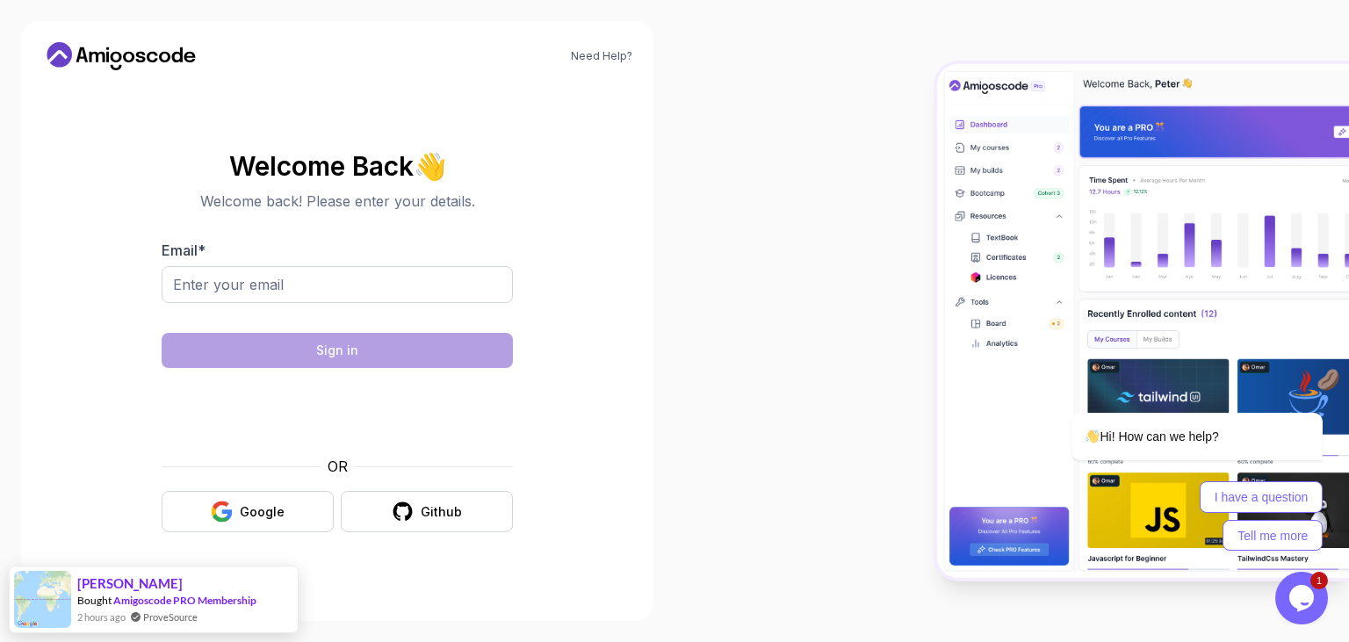
click at [943, 177] on body "Need Help? Welcome Back 👋 Welcome back! Please enter your details. Email * Sign…" at bounding box center [674, 321] width 1349 height 642
click at [409, 279] on input "Email *" at bounding box center [337, 284] width 351 height 37
click at [285, 504] on button "Google" at bounding box center [248, 511] width 172 height 41
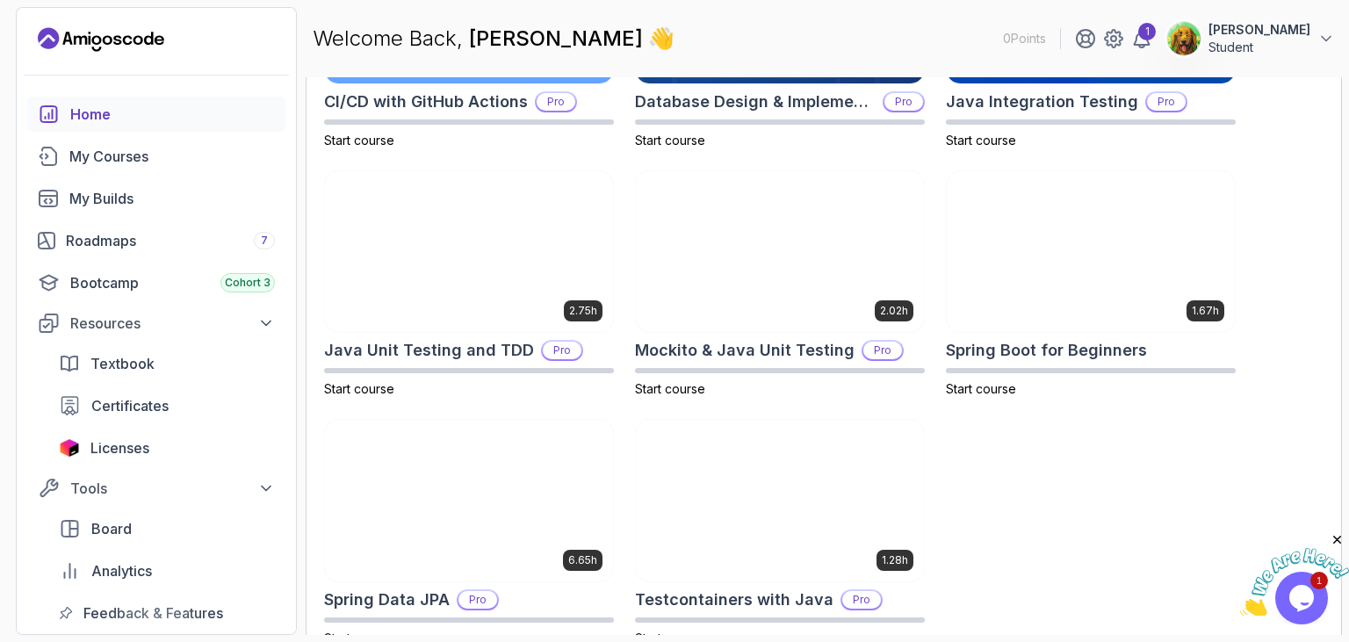
scroll to position [732, 0]
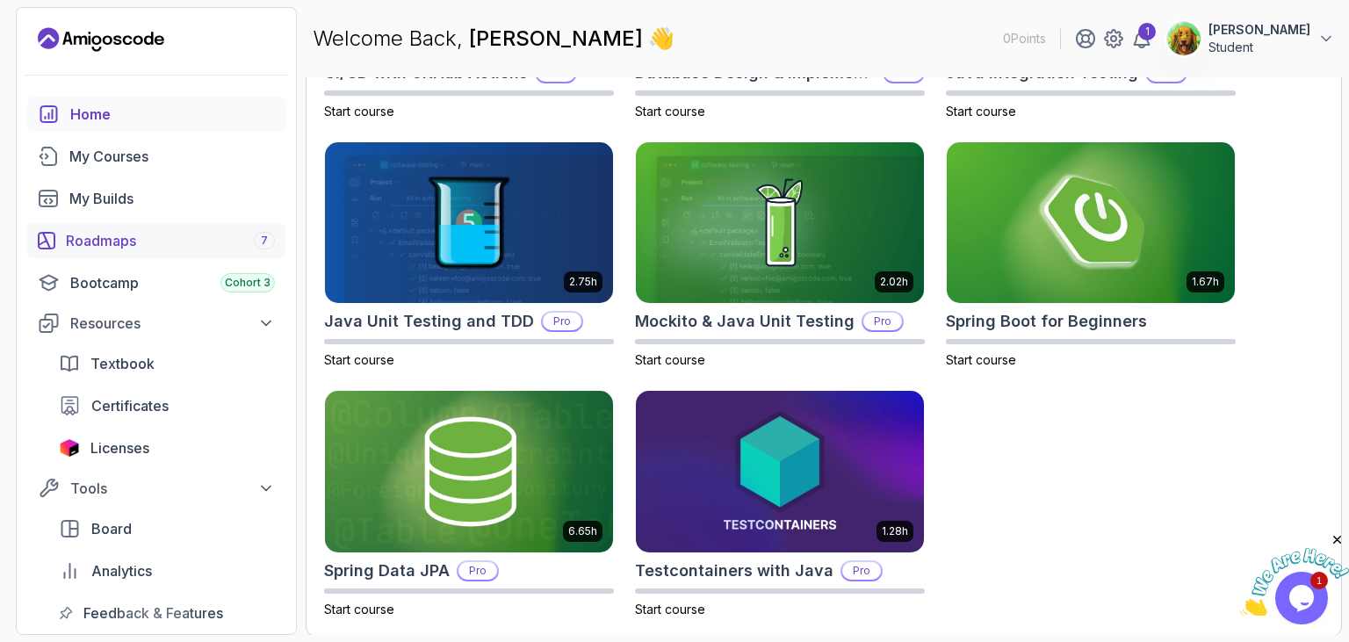
click at [191, 238] on div "Roadmaps 7" at bounding box center [170, 240] width 209 height 21
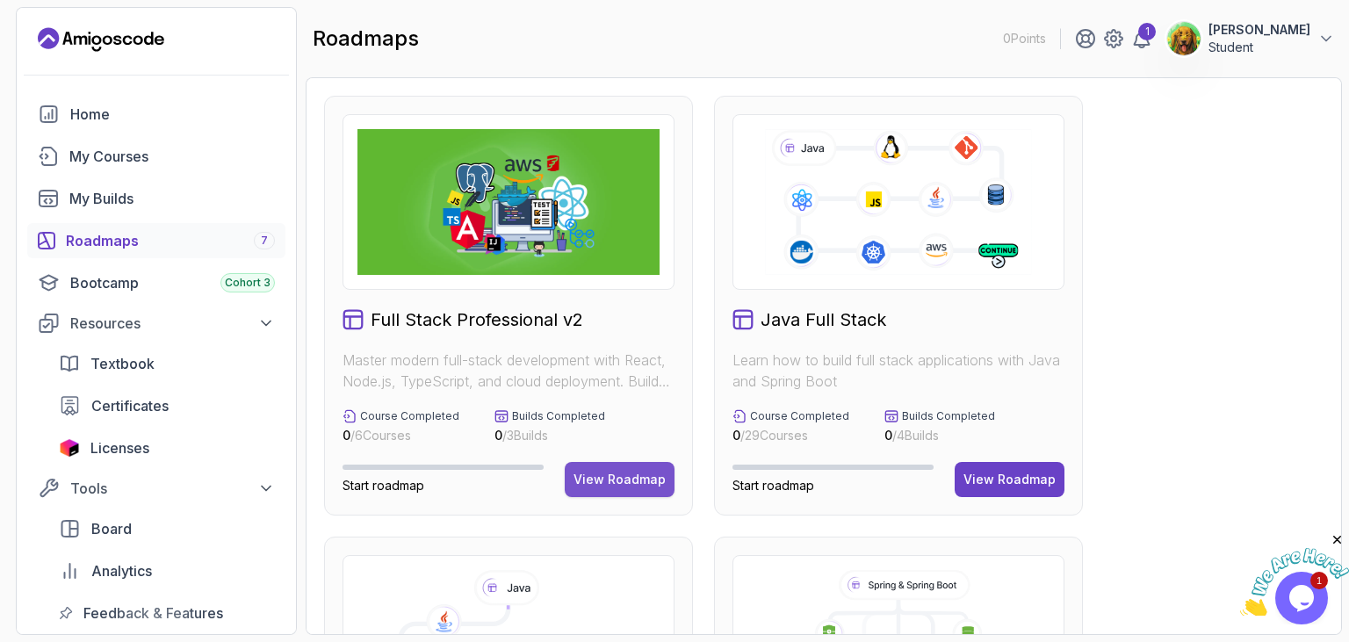
click at [640, 484] on div "View Roadmap" at bounding box center [620, 480] width 92 height 18
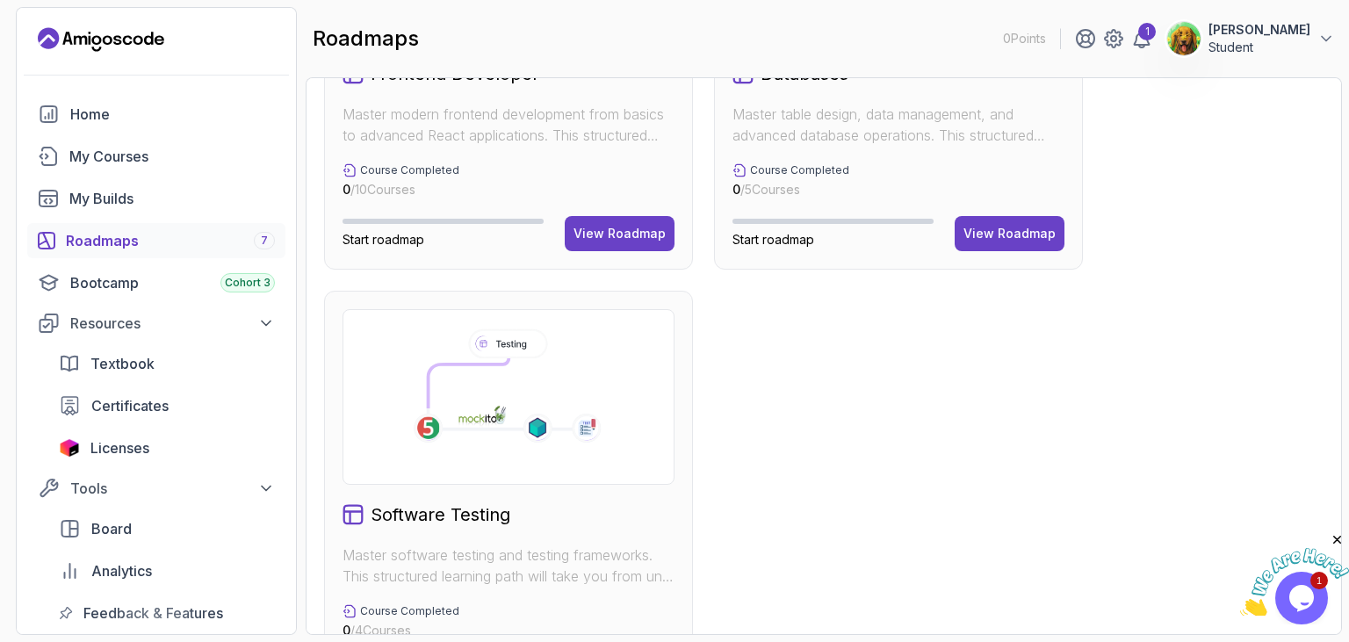
scroll to position [1219, 0]
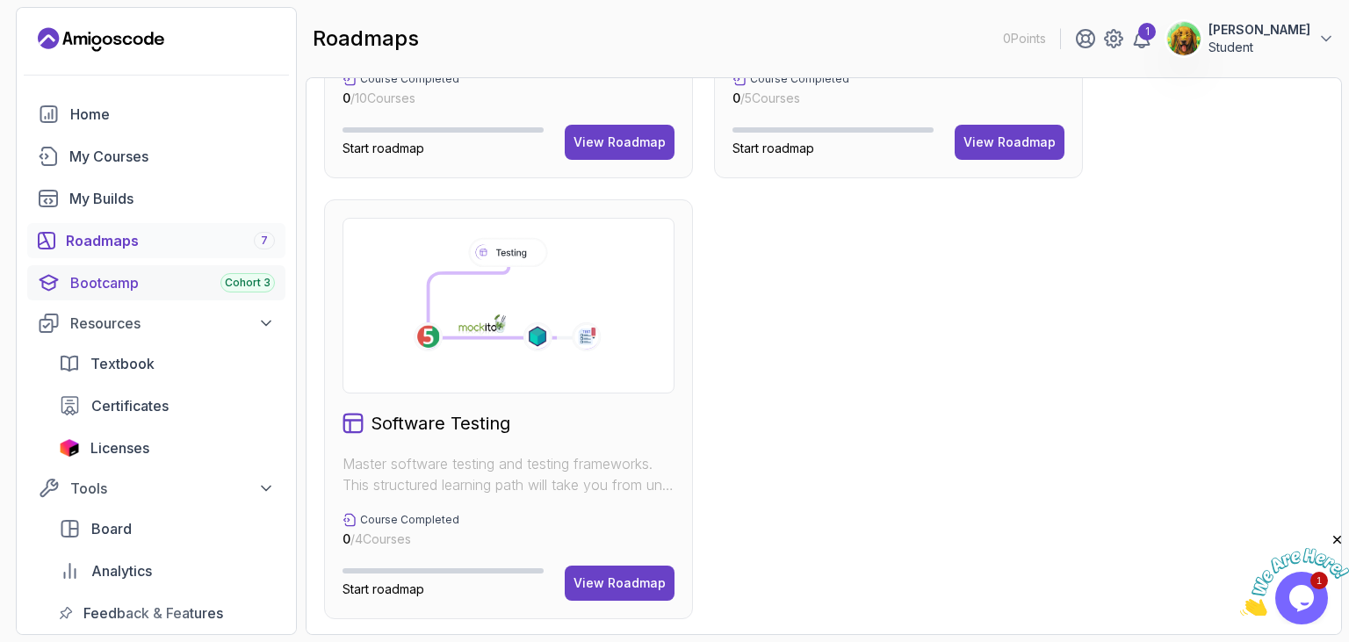
click at [223, 275] on div "Bootcamp Cohort 3" at bounding box center [172, 282] width 205 height 21
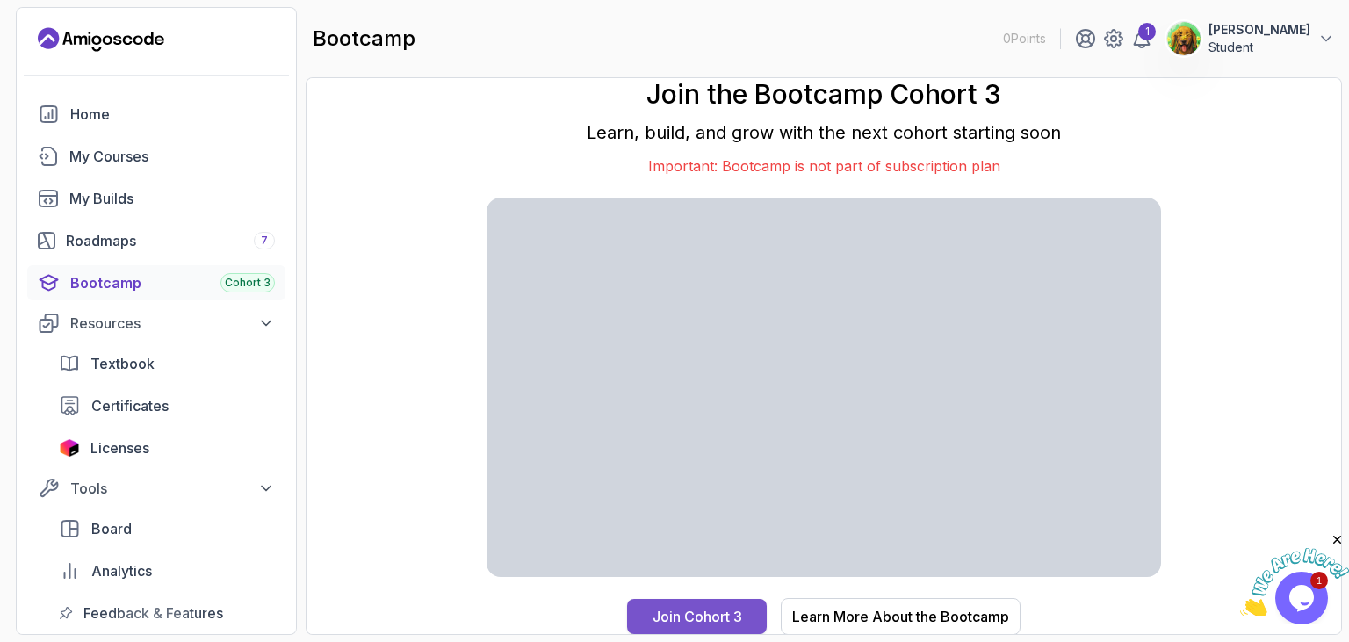
click at [718, 610] on div "Join Cohort 3" at bounding box center [695, 615] width 90 height 22
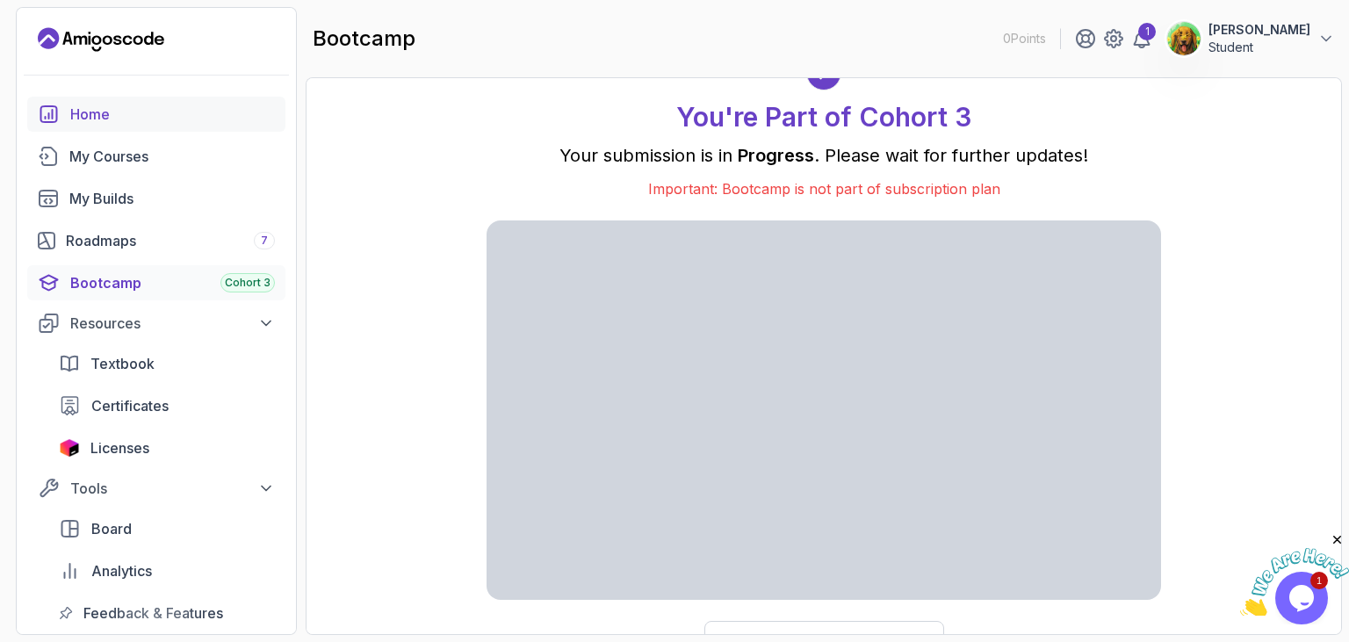
click at [168, 118] on div "Home" at bounding box center [172, 114] width 205 height 21
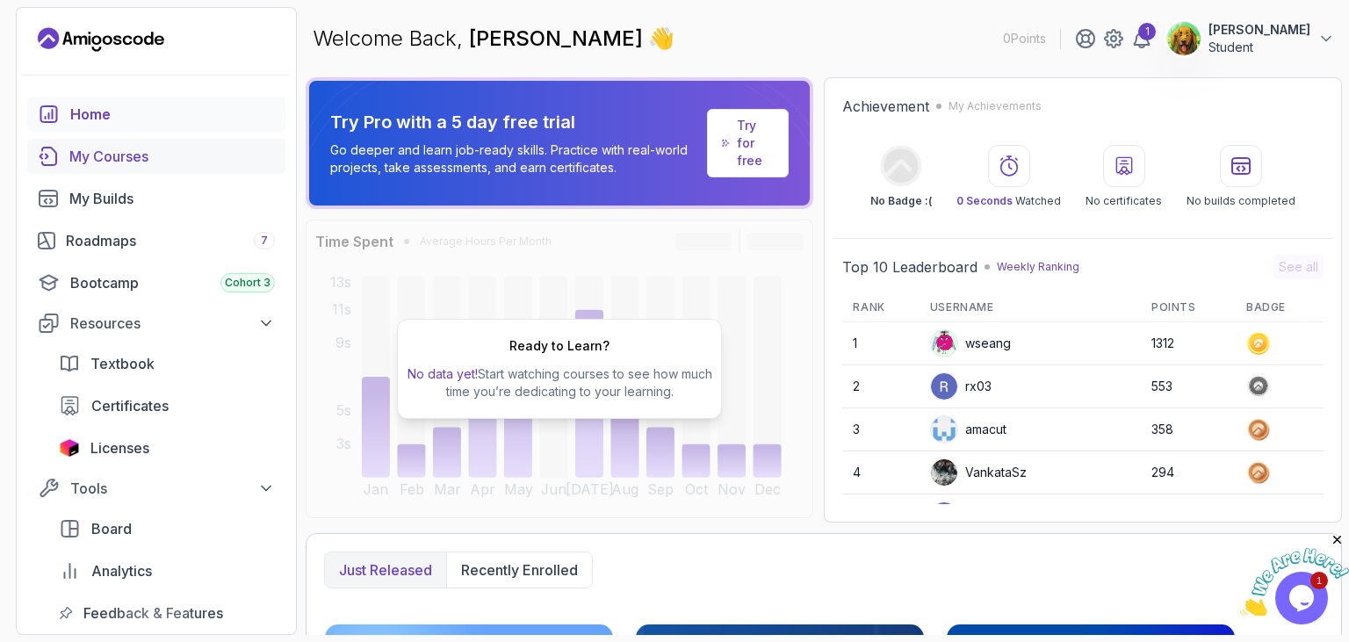
click at [171, 167] on div "My Courses" at bounding box center [172, 156] width 206 height 21
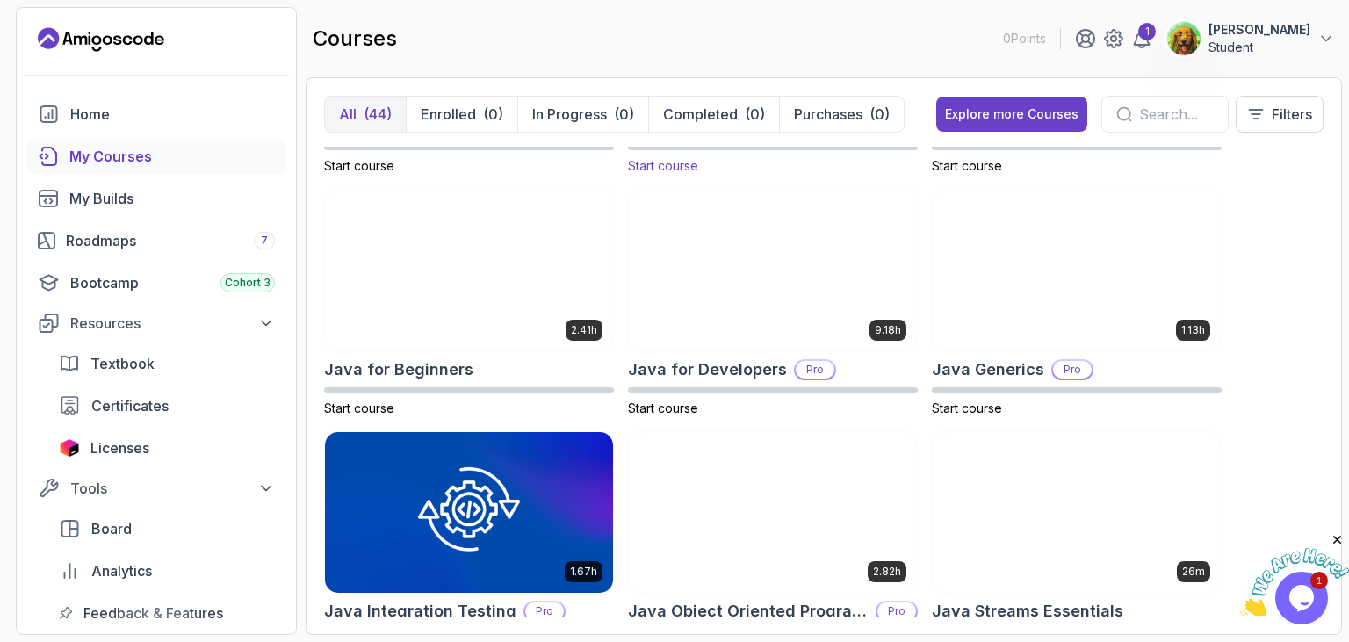
scroll to position [1169, 0]
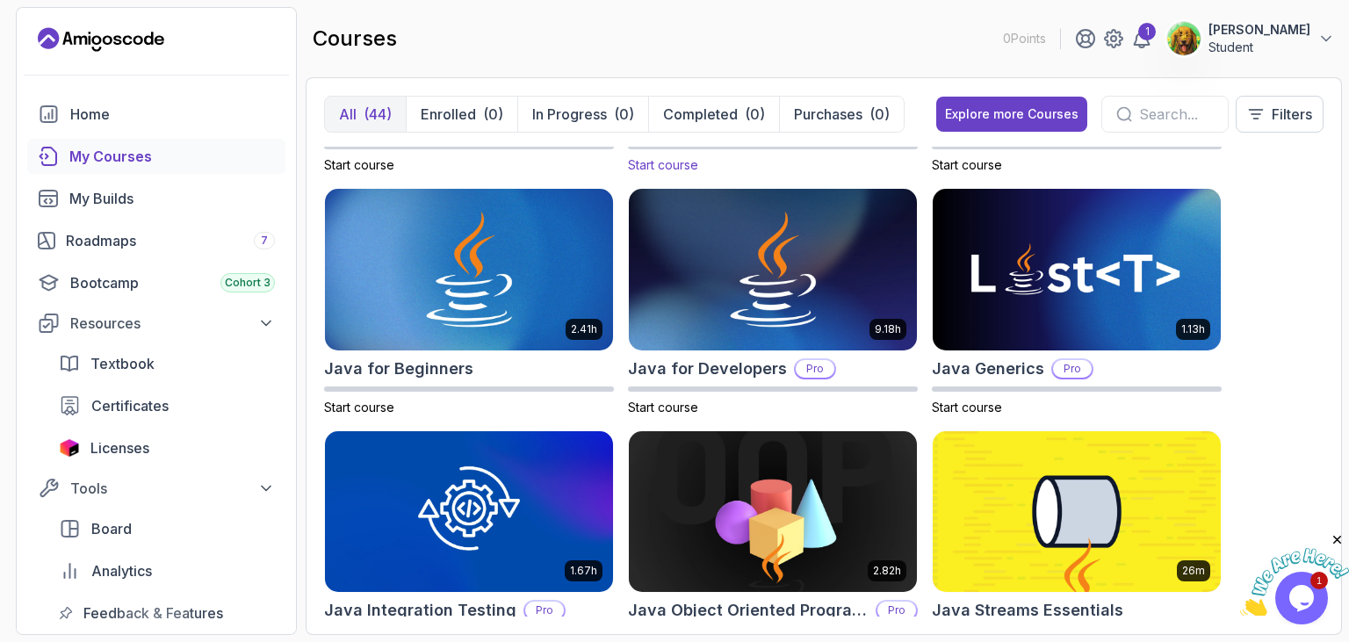
click at [733, 262] on img at bounding box center [773, 270] width 288 height 162
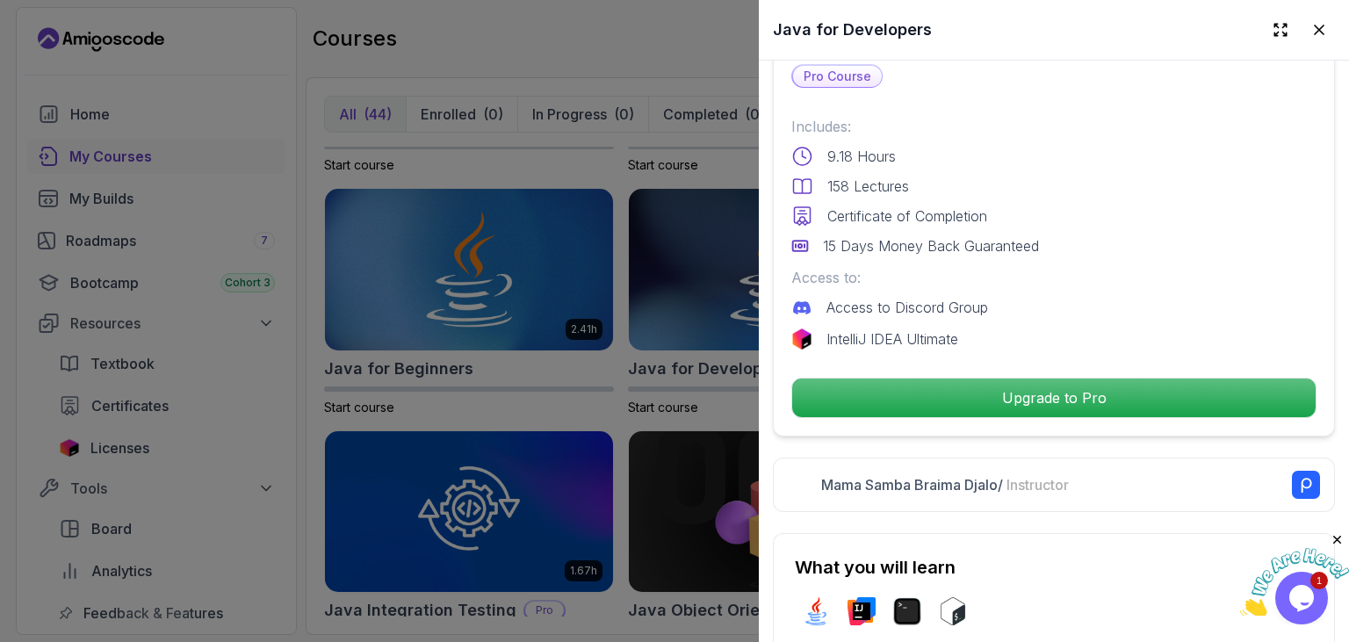
scroll to position [409, 0]
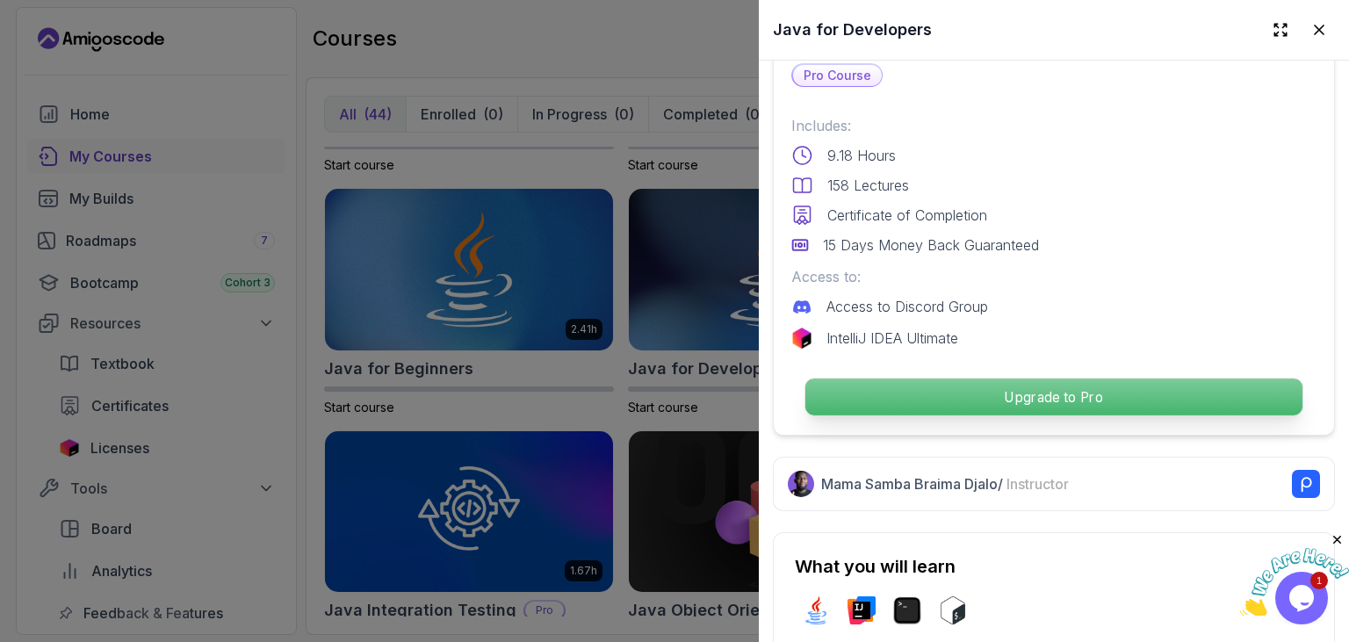
click at [936, 386] on p "Upgrade to Pro" at bounding box center [1053, 397] width 497 height 37
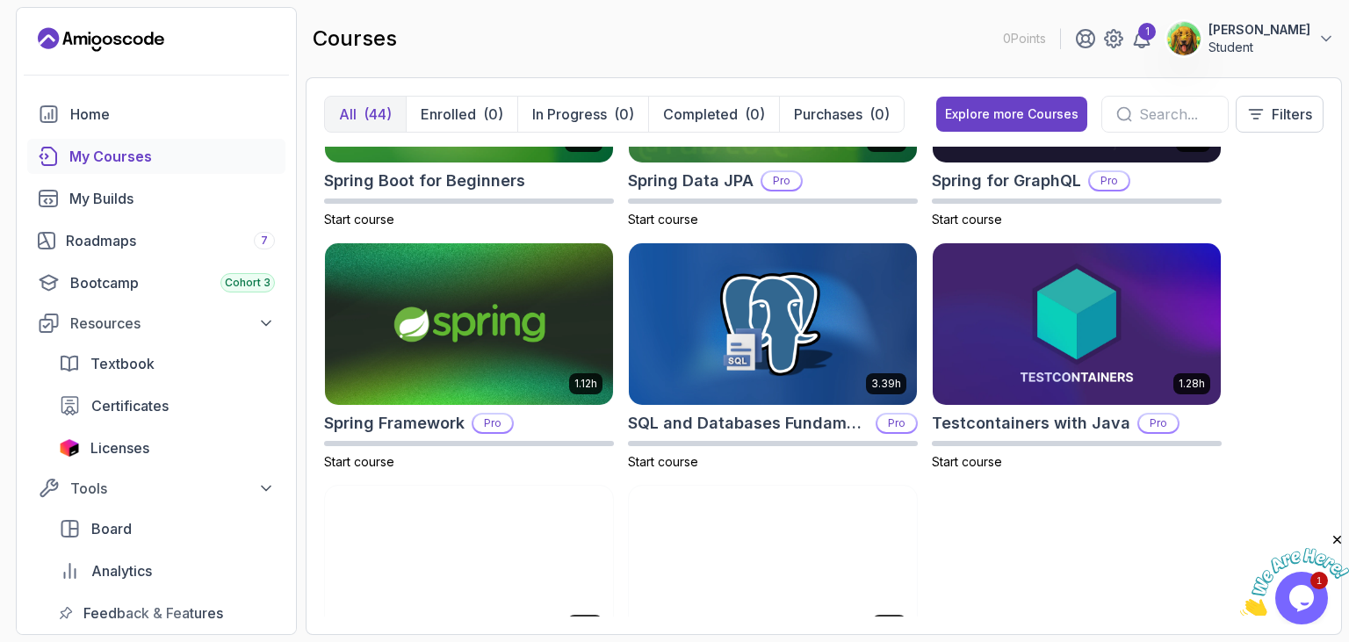
scroll to position [3168, 0]
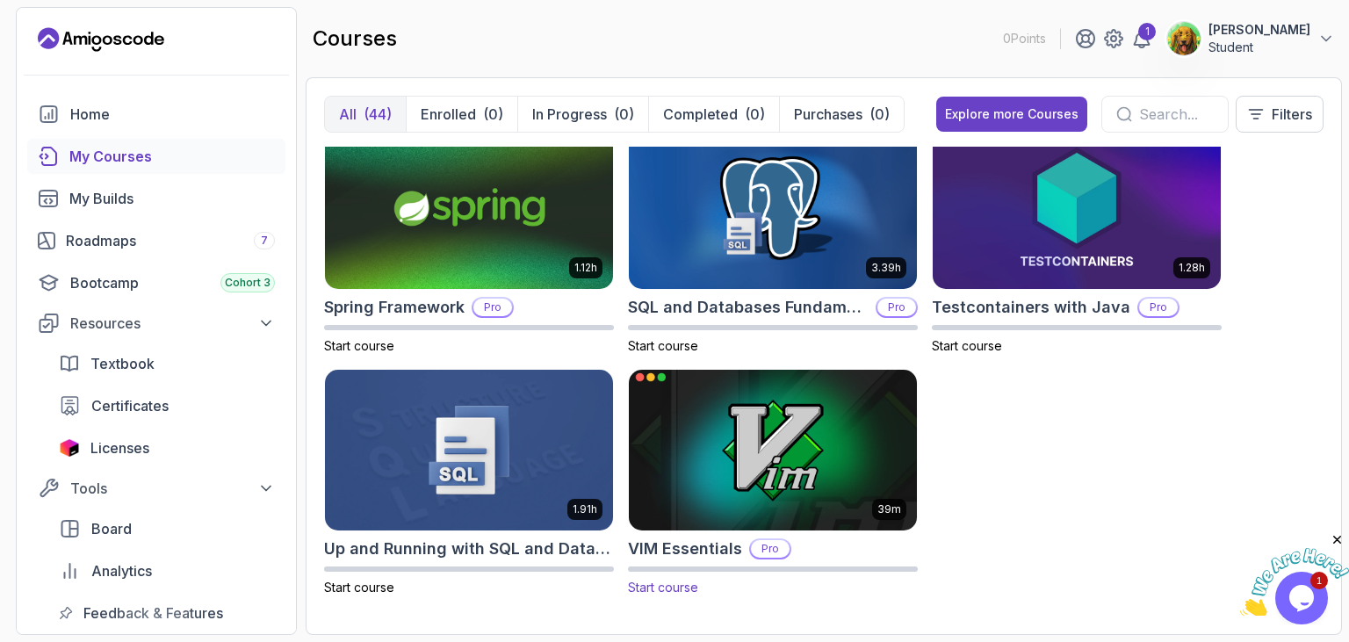
click at [849, 442] on img at bounding box center [773, 450] width 302 height 170
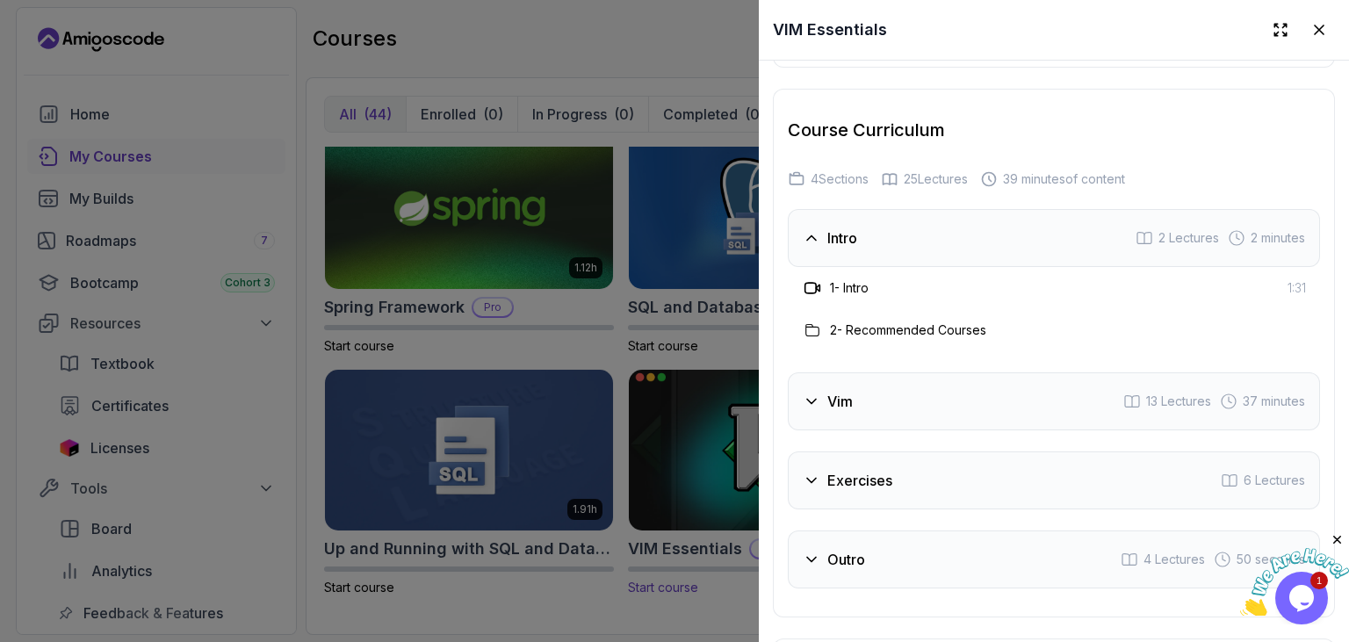
scroll to position [2709, 0]
